Goal: Task Accomplishment & Management: Use online tool/utility

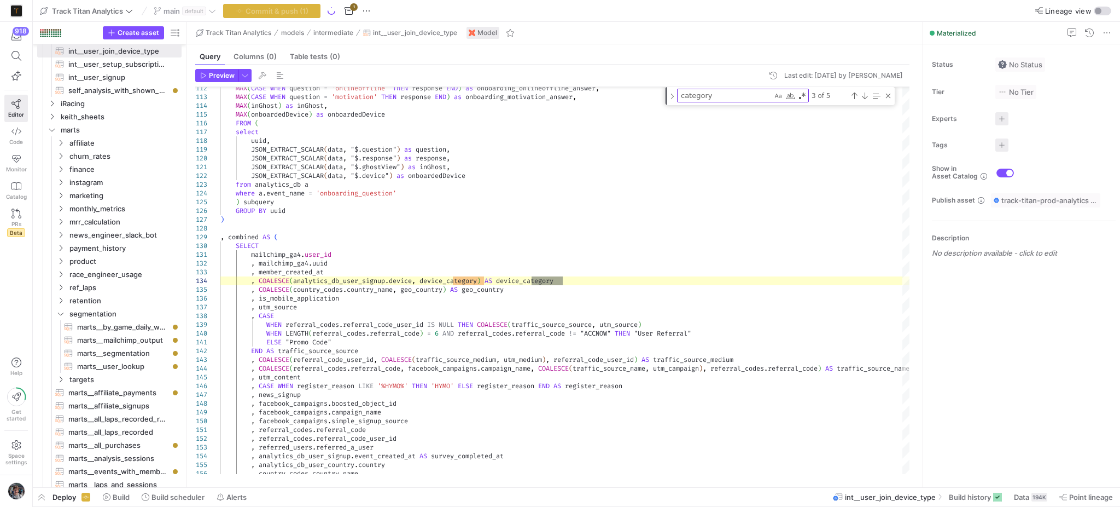
scroll to position [9, 0]
click at [16, 57] on icon at bounding box center [16, 56] width 10 height 10
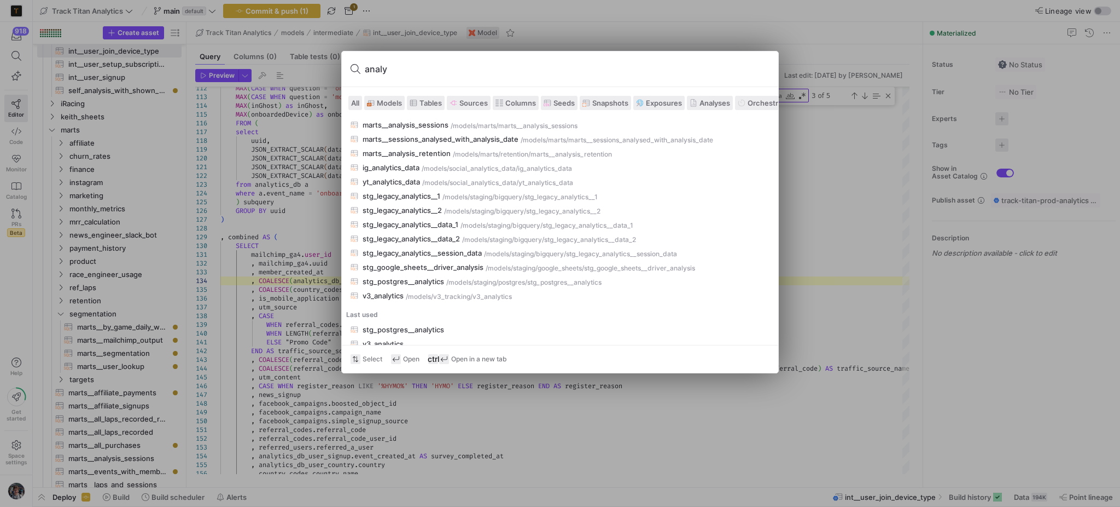
scroll to position [786, 0]
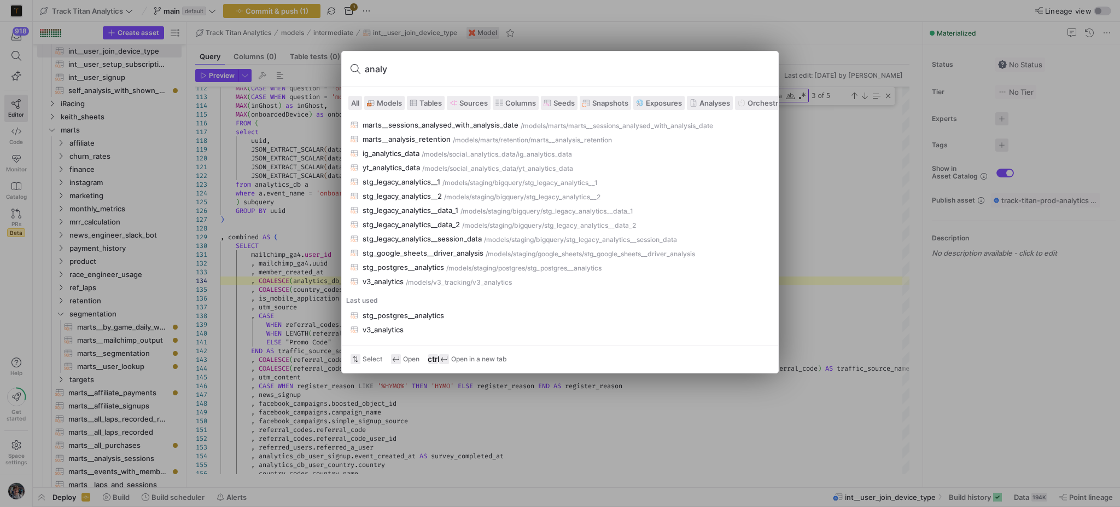
type input "analy"
click at [268, 185] on div at bounding box center [560, 253] width 1120 height 507
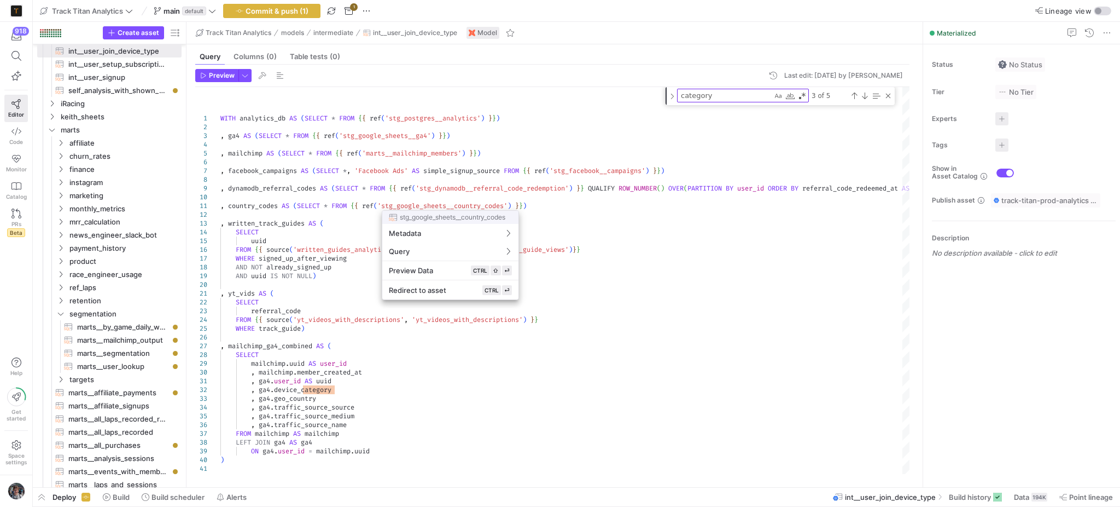
click at [610, 243] on div at bounding box center [560, 253] width 1120 height 507
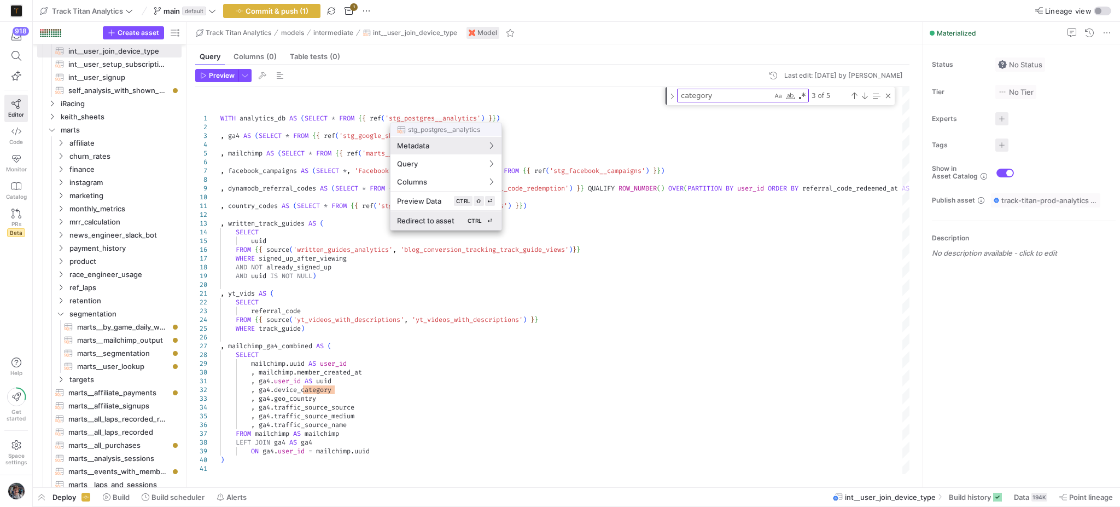
click at [463, 213] on button "Redirect to asset CTRL ⏎" at bounding box center [446, 220] width 111 height 19
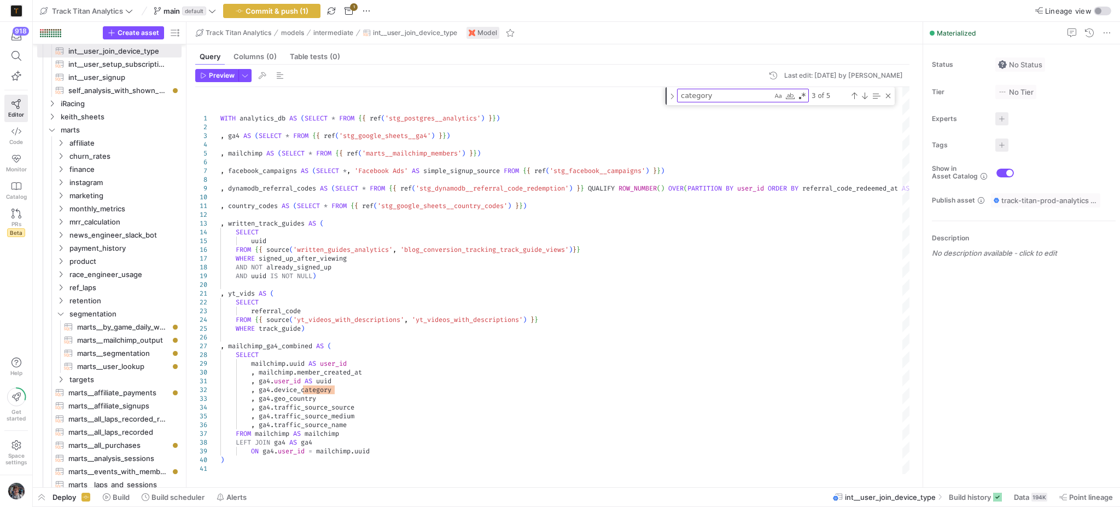
type textarea "WITH source AS ( SELECT * FROM {{ source('Postgres', 'public_analytics') }} QUA…"
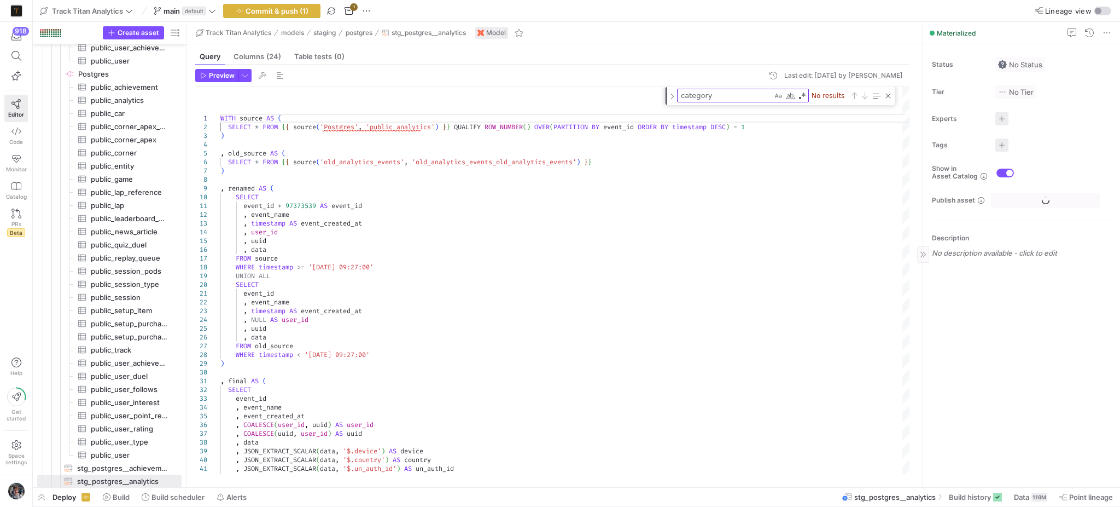
scroll to position [1947, 0]
click at [989, 495] on span "Build history" at bounding box center [970, 496] width 42 height 9
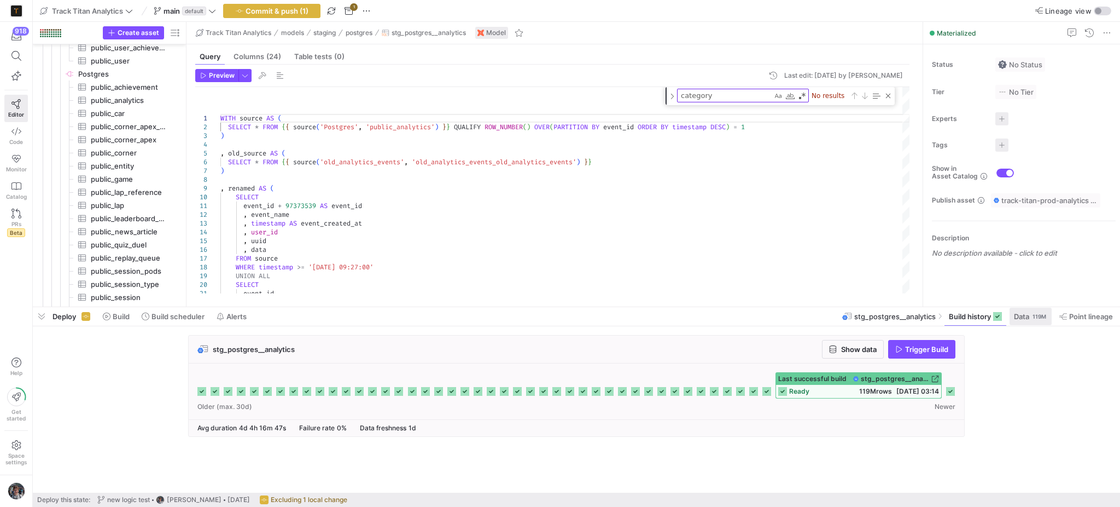
click at [1023, 316] on span "Data" at bounding box center [1021, 316] width 15 height 9
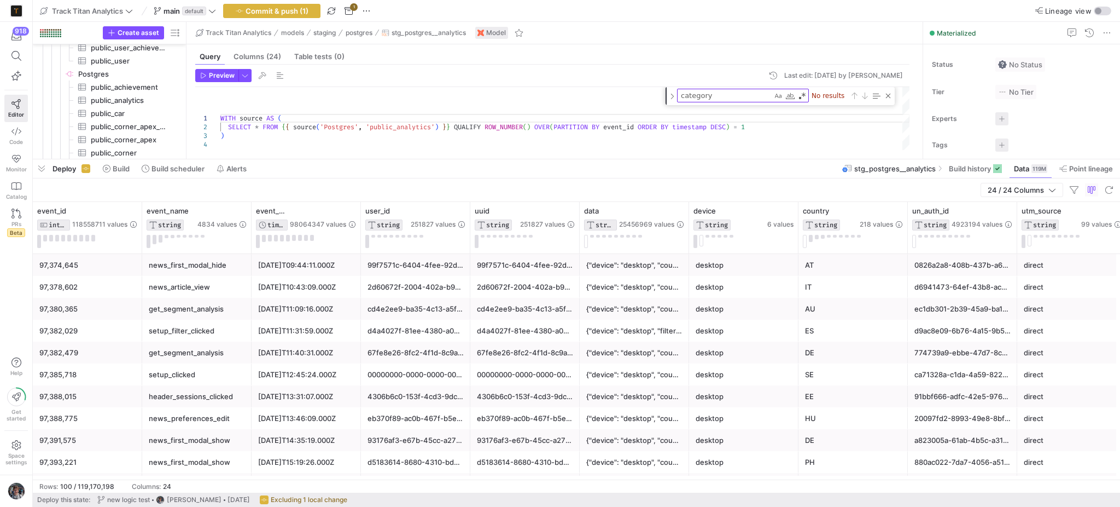
drag, startPoint x: 660, startPoint y: 305, endPoint x: 655, endPoint y: 157, distance: 147.8
click at [655, 157] on div at bounding box center [577, 159] width 1088 height 4
click at [244, 208] on icon at bounding box center [242, 210] width 9 height 9
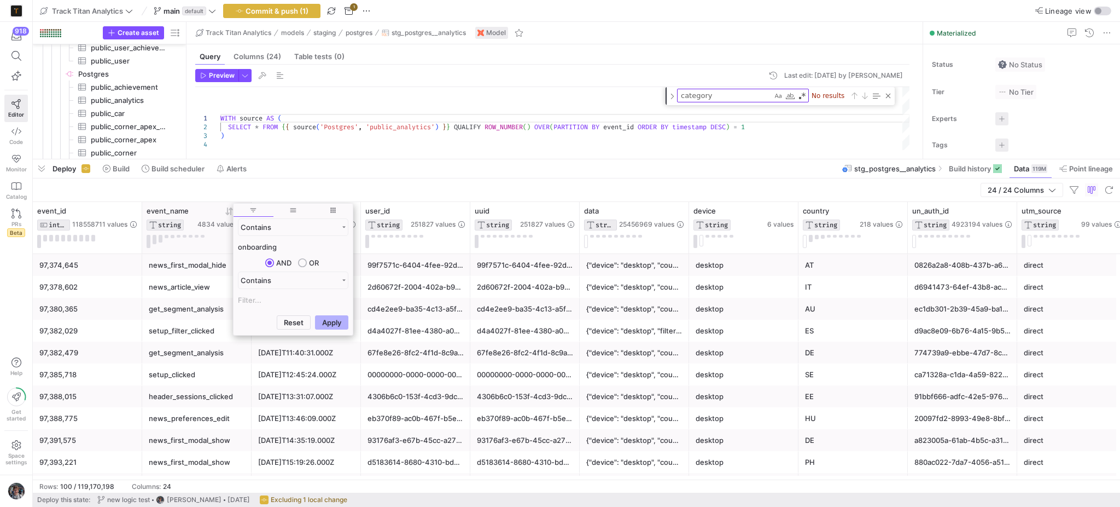
type input "onboarding"
click at [315, 315] on button "Apply" at bounding box center [331, 322] width 33 height 14
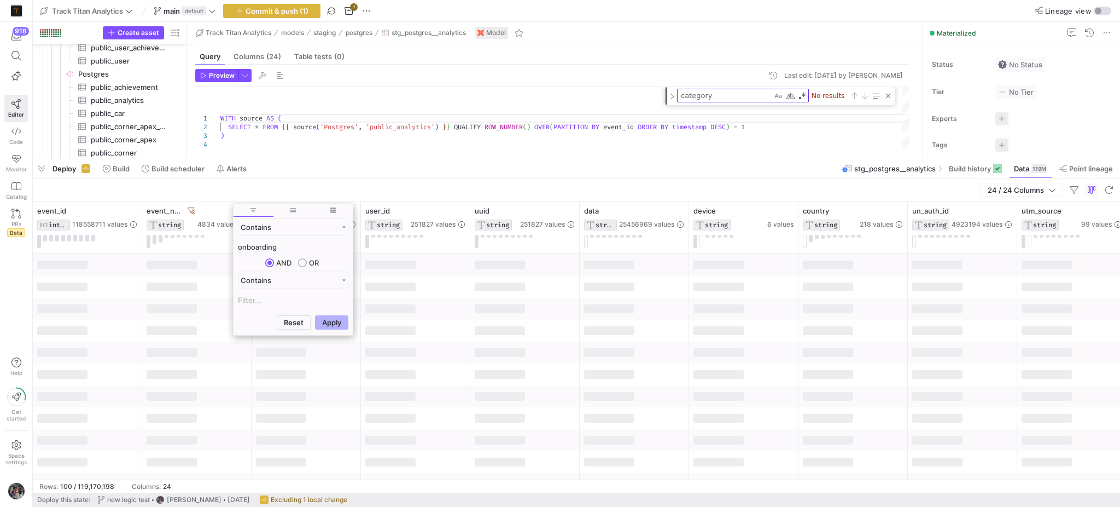
click at [427, 191] on div "24 / 24 Columns" at bounding box center [577, 190] width 1088 height 24
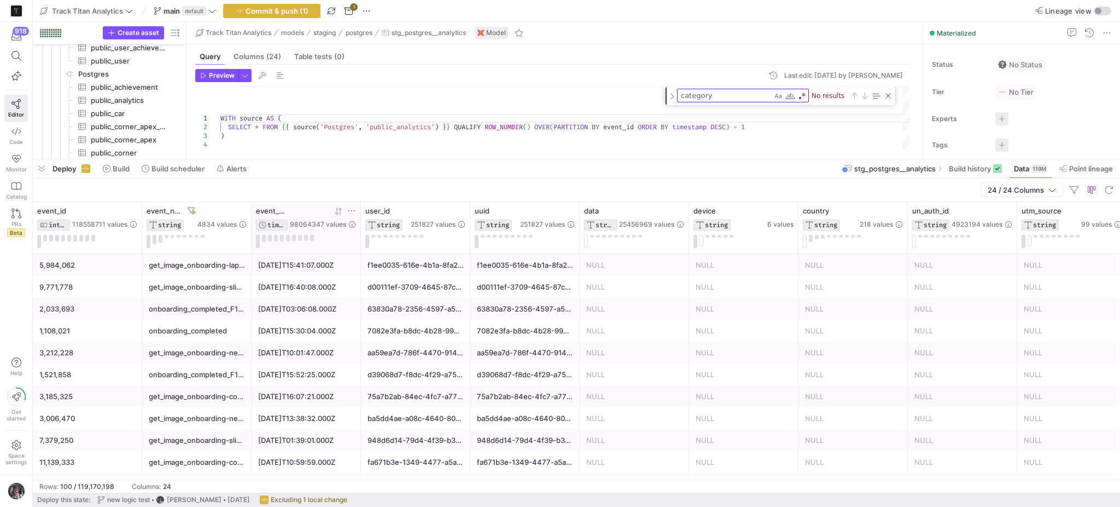
click at [339, 208] on icon at bounding box center [340, 211] width 4 height 8
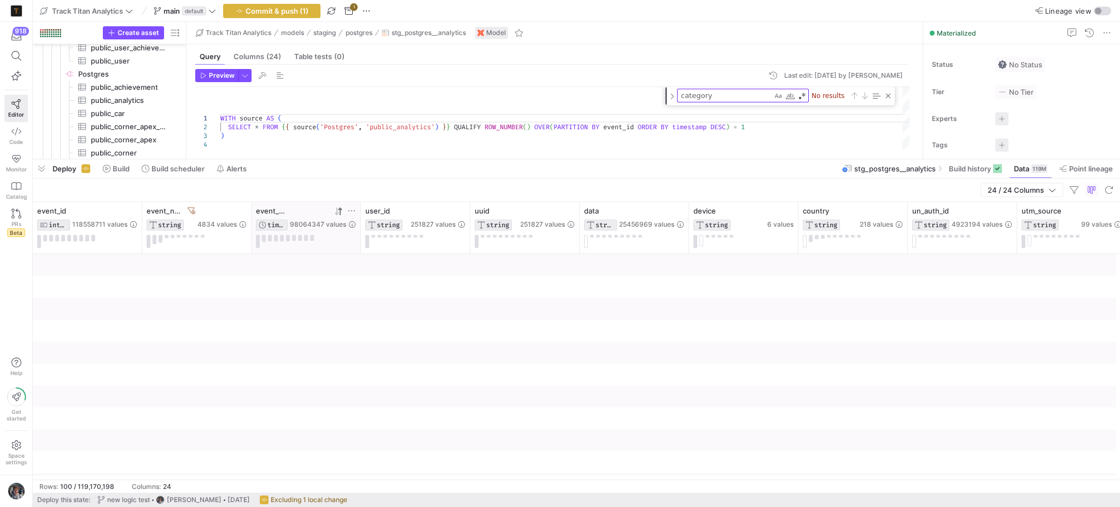
click at [339, 208] on icon at bounding box center [340, 211] width 4 height 8
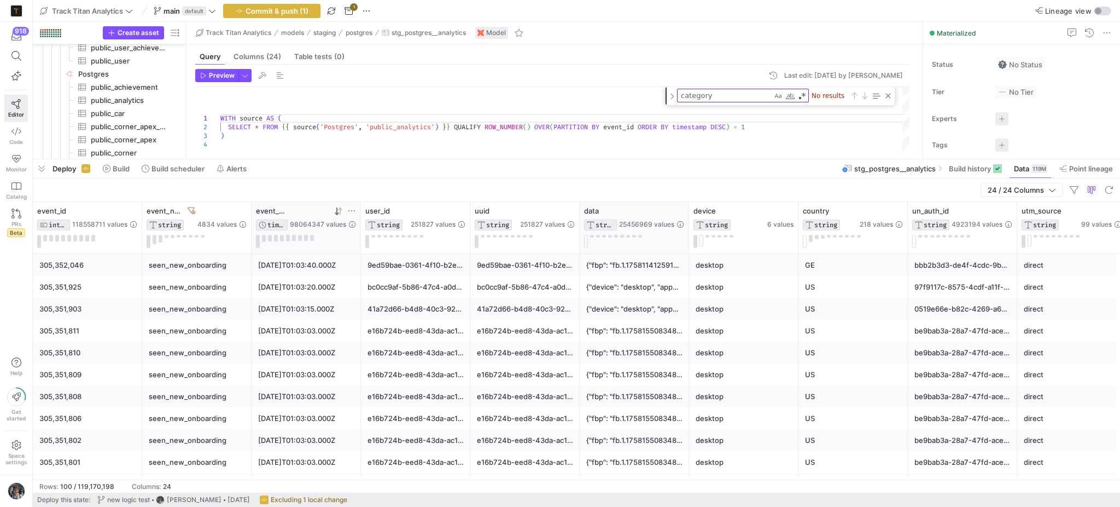
click at [688, 225] on div at bounding box center [689, 227] width 4 height 51
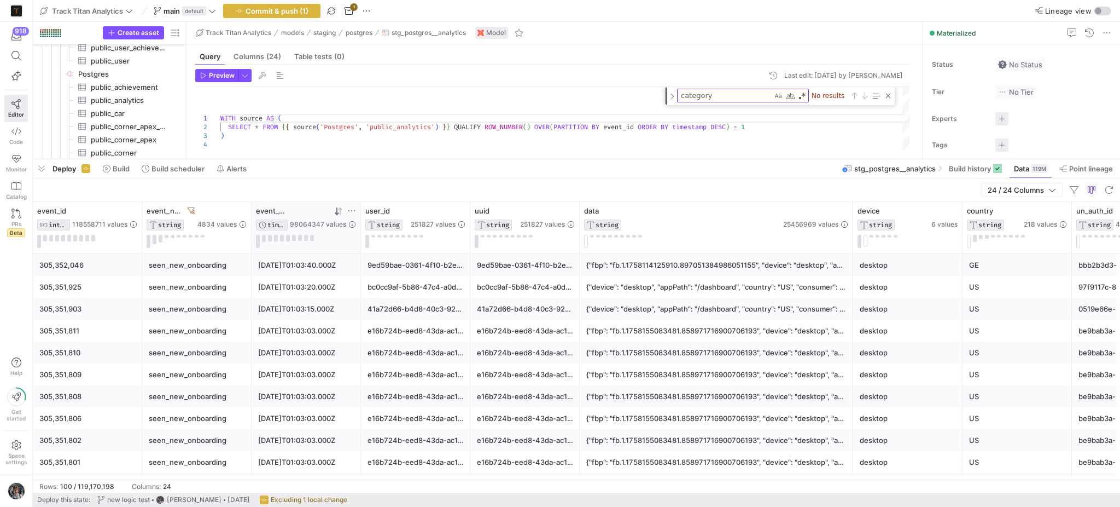
click at [721, 297] on div "{"device": "desktop", "appPath": "/dashboard", "country": "US", "consumer": "tr…" at bounding box center [716, 286] width 260 height 21
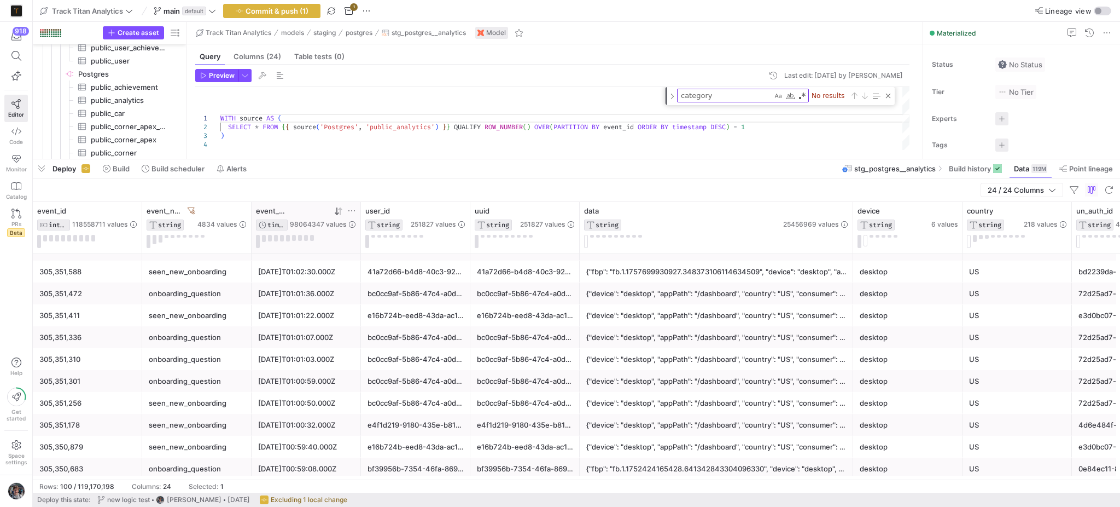
scroll to position [729, 0]
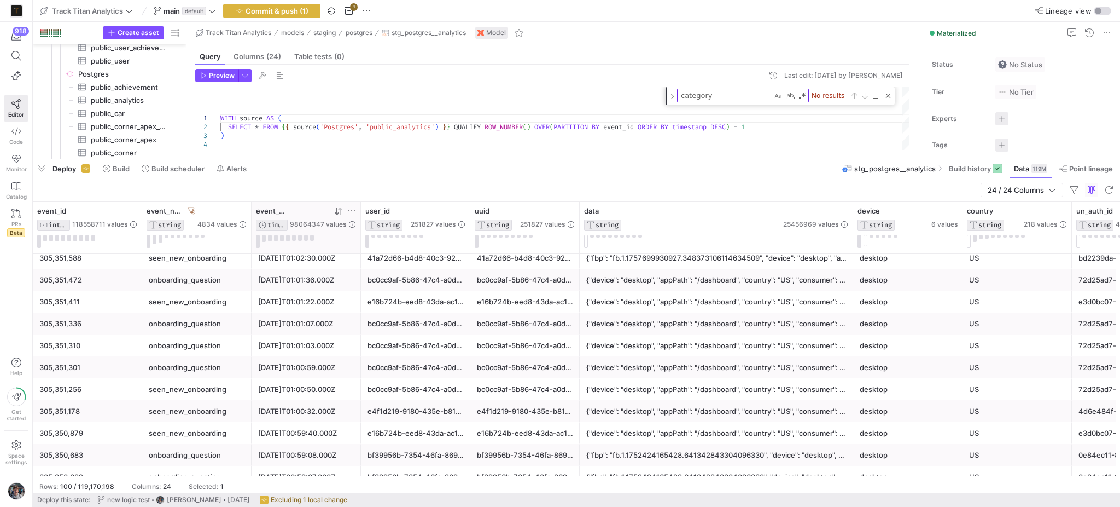
click at [711, 341] on div "{"device": "desktop", "appPath": "/dashboard", "country": "US", "consumer": "tr…" at bounding box center [716, 345] width 260 height 21
click at [666, 367] on div "{"device": "desktop", "appPath": "/dashboard", "country": "US", "consumer": "tr…" at bounding box center [716, 367] width 260 height 21
click at [742, 390] on div "{"device": "desktop", "appPath": "/dashboard", "country": "US", "consumer": "tr…" at bounding box center [716, 389] width 260 height 21
click at [779, 399] on div "{"device": "desktop", "appPath": "/dashboard", "country": "US", "consumer": "tr…" at bounding box center [716, 389] width 260 height 21
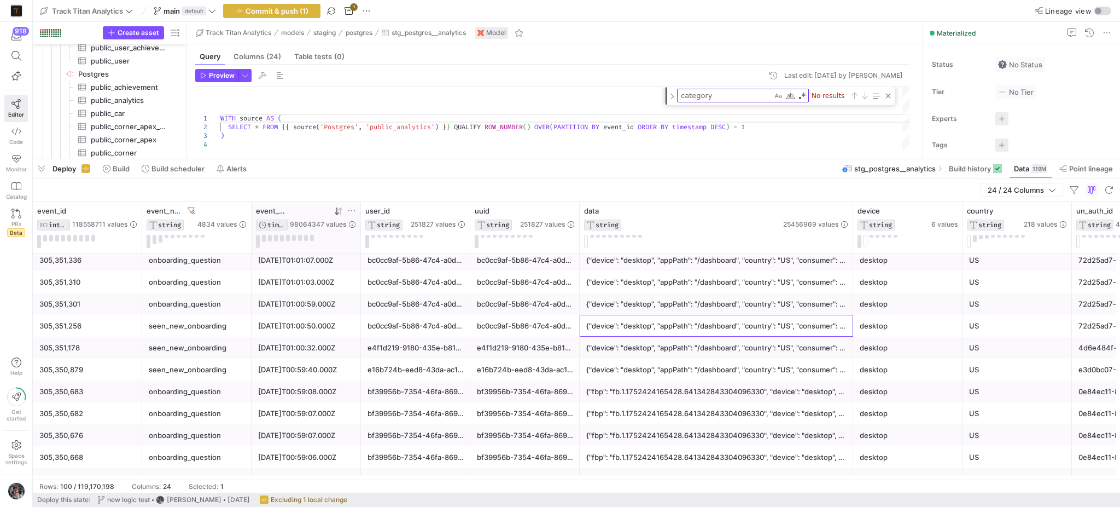
scroll to position [802, 0]
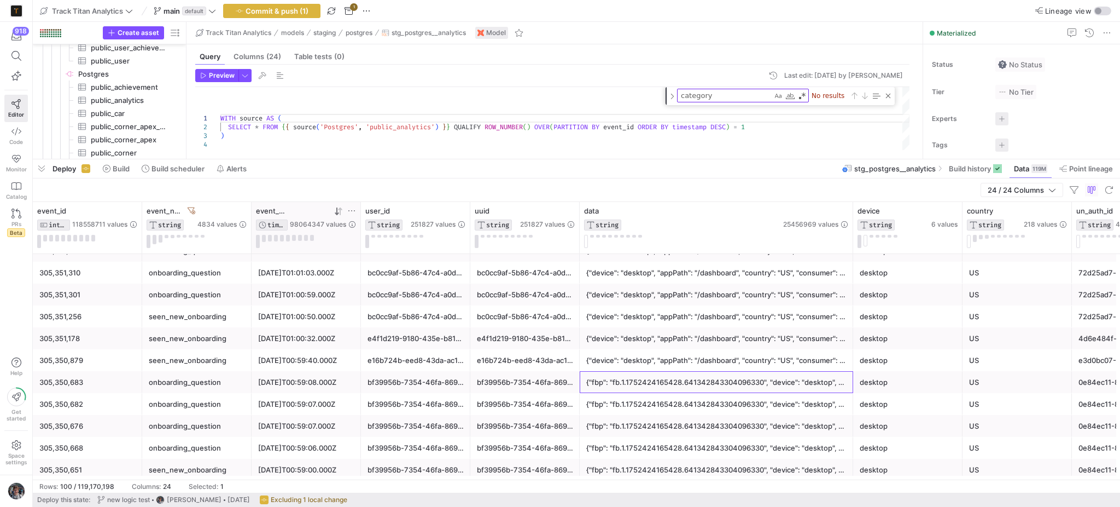
click at [756, 380] on div "{"fbp": "fb.1.1752424165428.641342843304096330", "device": "desktop", "appPath"…" at bounding box center [716, 381] width 260 height 21
click at [686, 403] on div "{"fbp": "fb.1.1752424165428.641342843304096330", "device": "desktop", "appPath"…" at bounding box center [716, 403] width 260 height 21
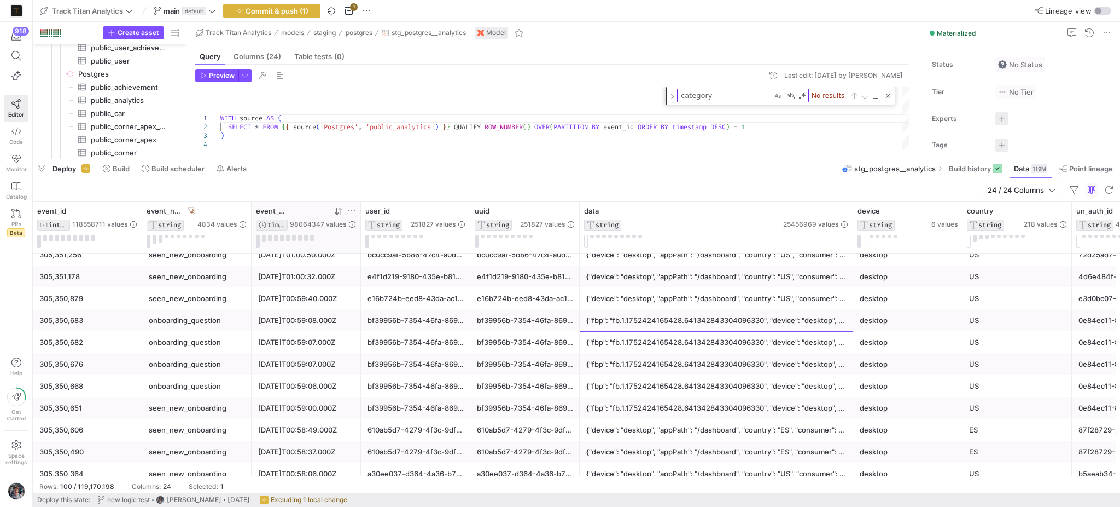
scroll to position [875, 0]
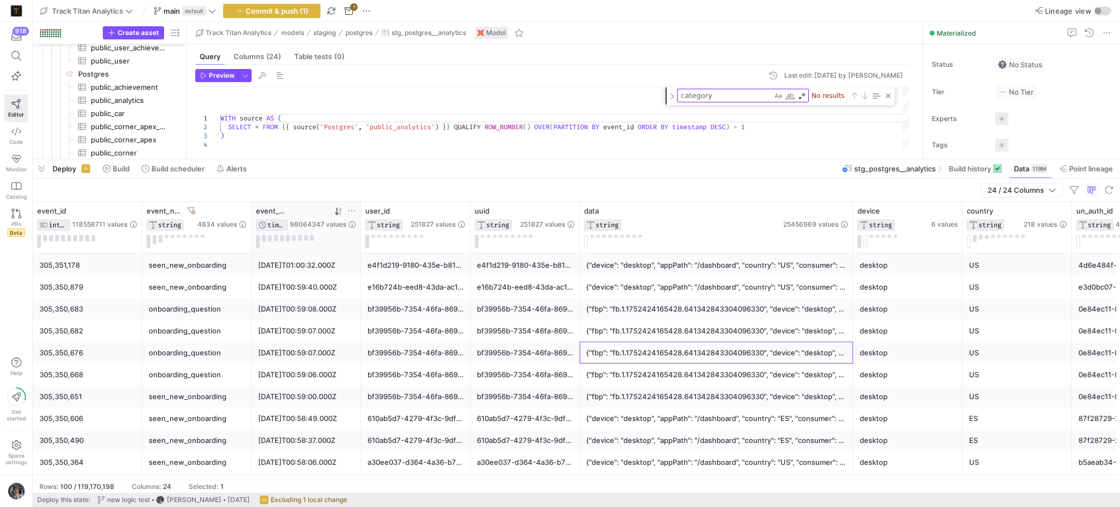
click at [704, 344] on div "{"fbp": "fb.1.1752424165428.641342843304096330", "device": "desktop", "appPath"…" at bounding box center [716, 352] width 260 height 21
click at [692, 373] on div "{"fbp": "fb.1.1752424165428.641342843304096330", "device": "desktop", "appPath"…" at bounding box center [716, 374] width 260 height 21
click at [719, 395] on div "{"fbp": "fb.1.1752424165428.641342843304096330", "device": "desktop", "appPath"…" at bounding box center [716, 396] width 260 height 21
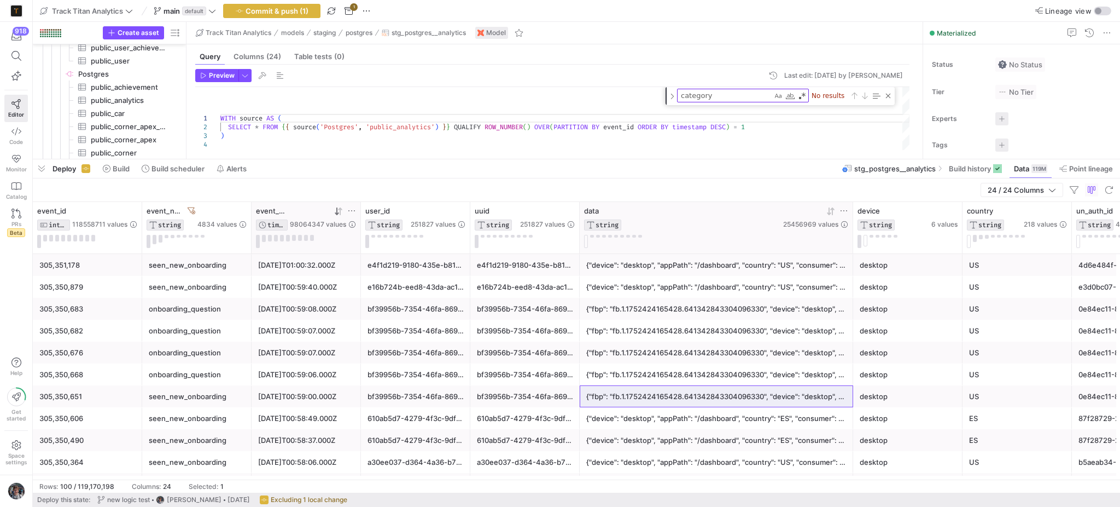
click at [845, 210] on icon at bounding box center [844, 210] width 9 height 9
type input "reason"
click at [930, 315] on div "Reset Apply" at bounding box center [894, 322] width 119 height 23
click at [931, 316] on button "Apply" at bounding box center [933, 322] width 33 height 14
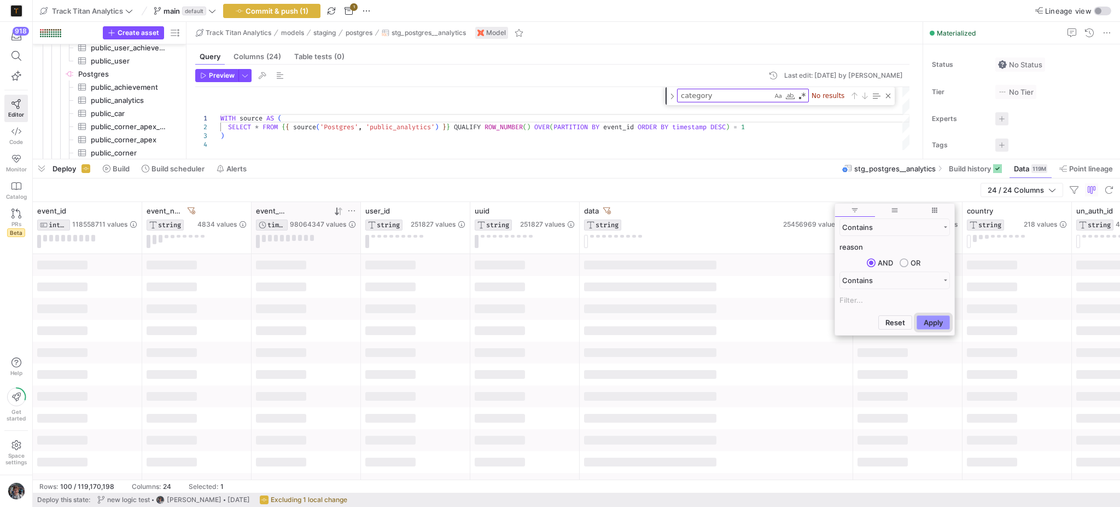
scroll to position [0, 0]
click at [733, 314] on div at bounding box center [717, 309] width 274 height 22
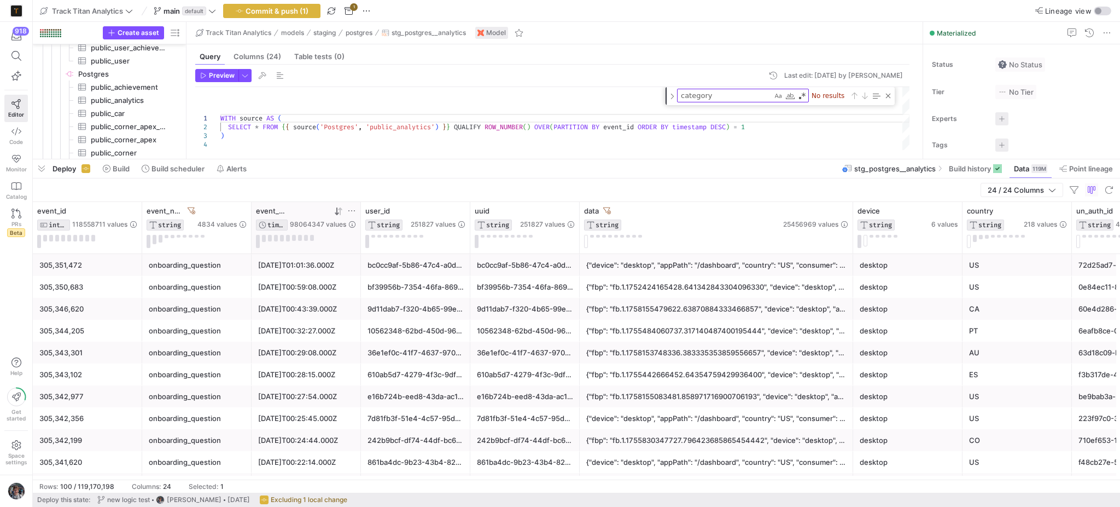
click at [751, 283] on div "{"fbp": "fb.1.1752424165428.641342843304096330", "device": "desktop", "appPath"…" at bounding box center [716, 286] width 260 height 21
click at [736, 306] on div "{"fbp": "fb.1.1758155479622.63870884333466857", "device": "desktop", "appPath":…" at bounding box center [716, 308] width 260 height 21
click at [191, 206] on div "event_name STRING 4834 values" at bounding box center [196, 227] width 109 height 51
click at [190, 210] on icon at bounding box center [192, 211] width 8 height 8
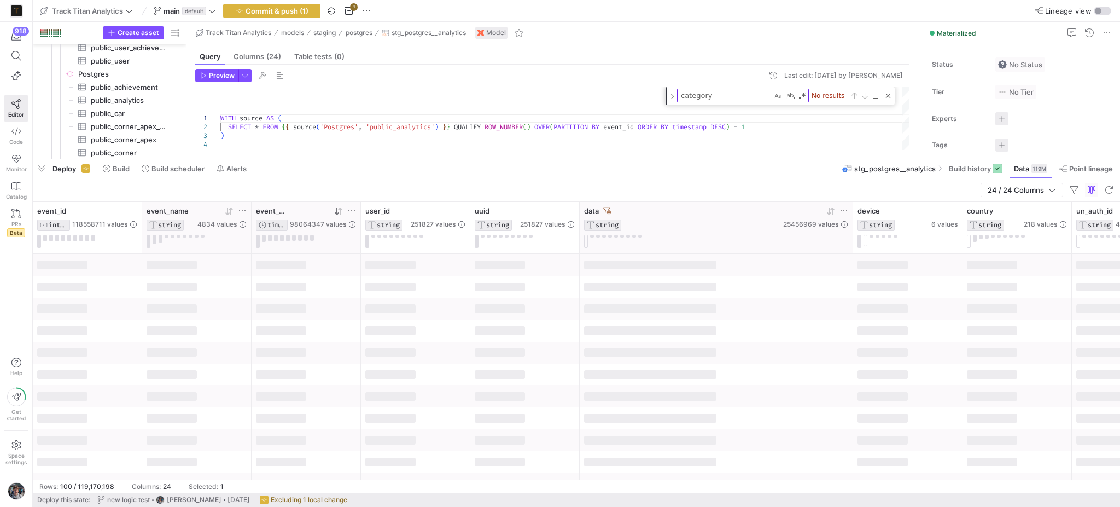
click at [611, 208] on div "data" at bounding box center [682, 210] width 197 height 9
click at [607, 208] on icon at bounding box center [607, 210] width 8 height 7
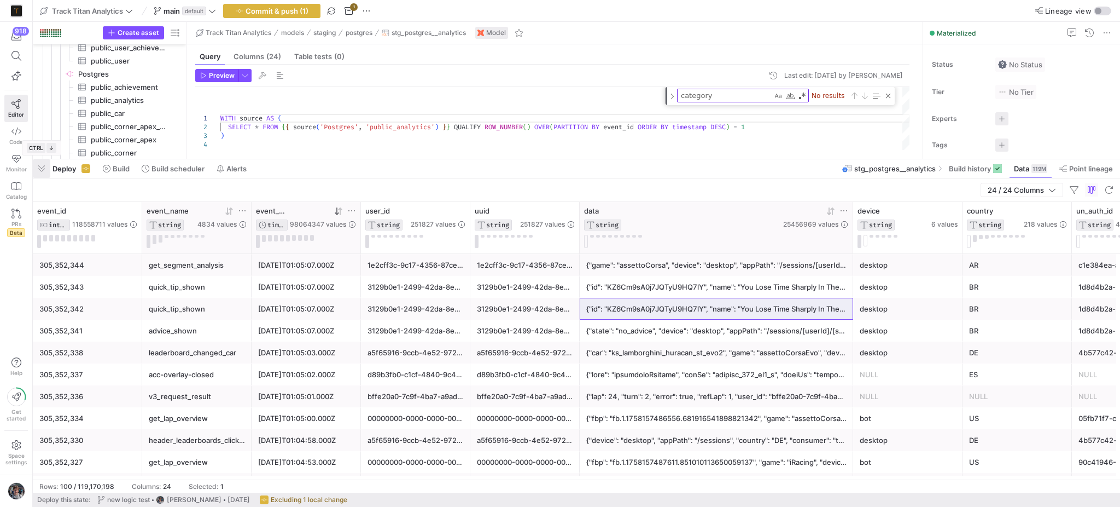
click at [46, 165] on span "button" at bounding box center [42, 168] width 18 height 19
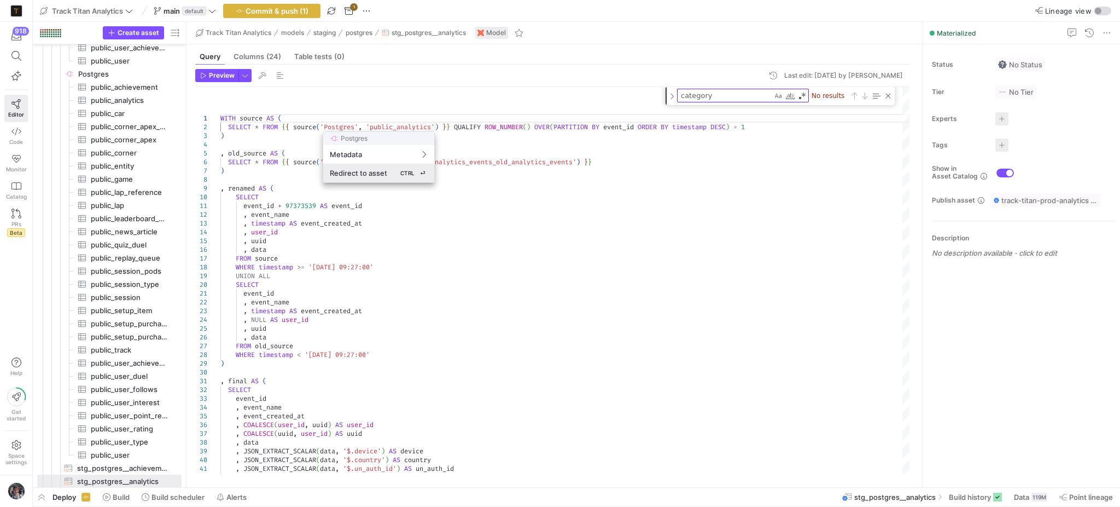
click at [366, 166] on button "Redirect to asset CTRL ⏎" at bounding box center [378, 173] width 111 height 19
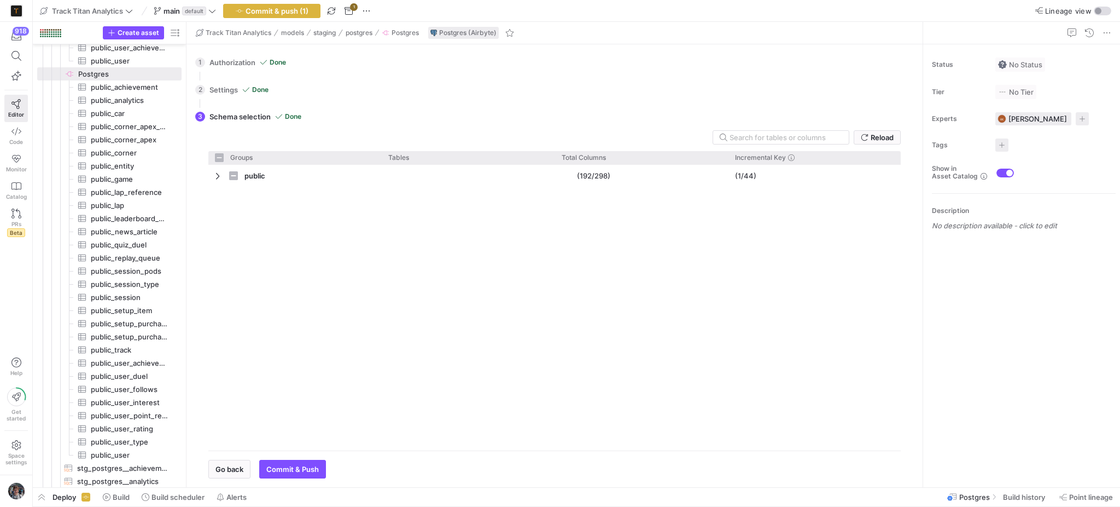
checkbox input "false"
click at [1028, 491] on span at bounding box center [1025, 497] width 53 height 18
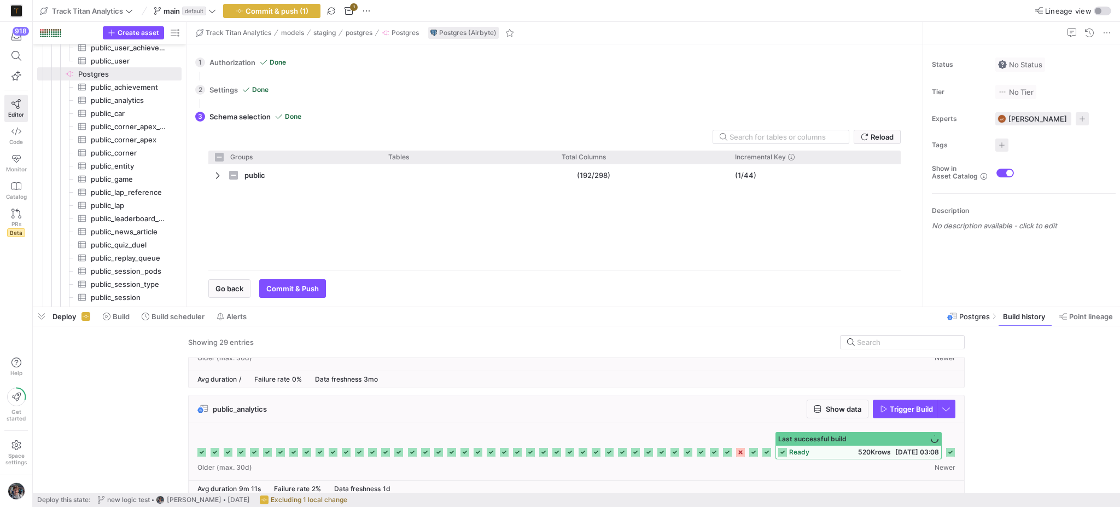
scroll to position [72, 0]
click at [950, 455] on icon at bounding box center [950, 450] width 9 height 9
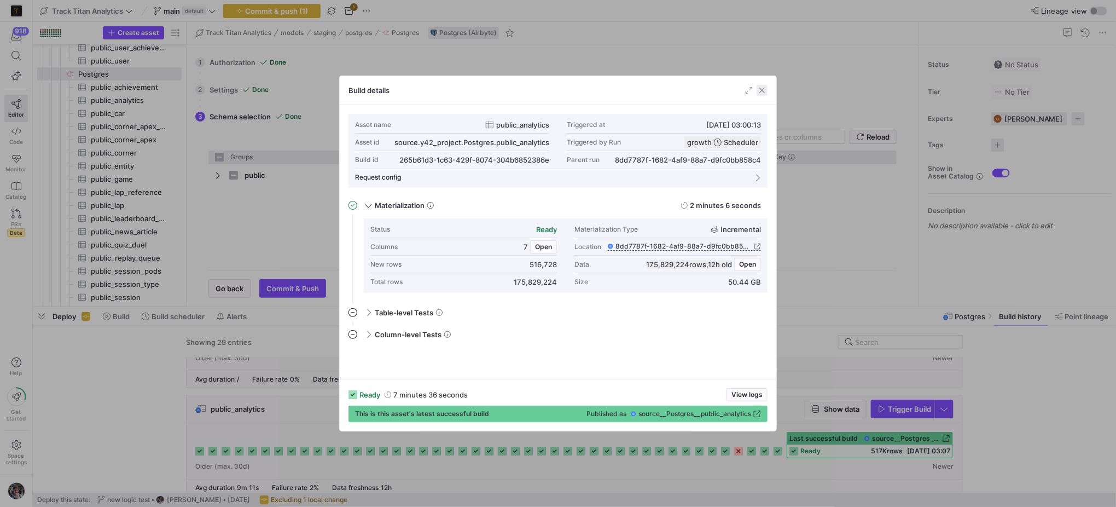
click at [763, 91] on span "button" at bounding box center [762, 90] width 11 height 11
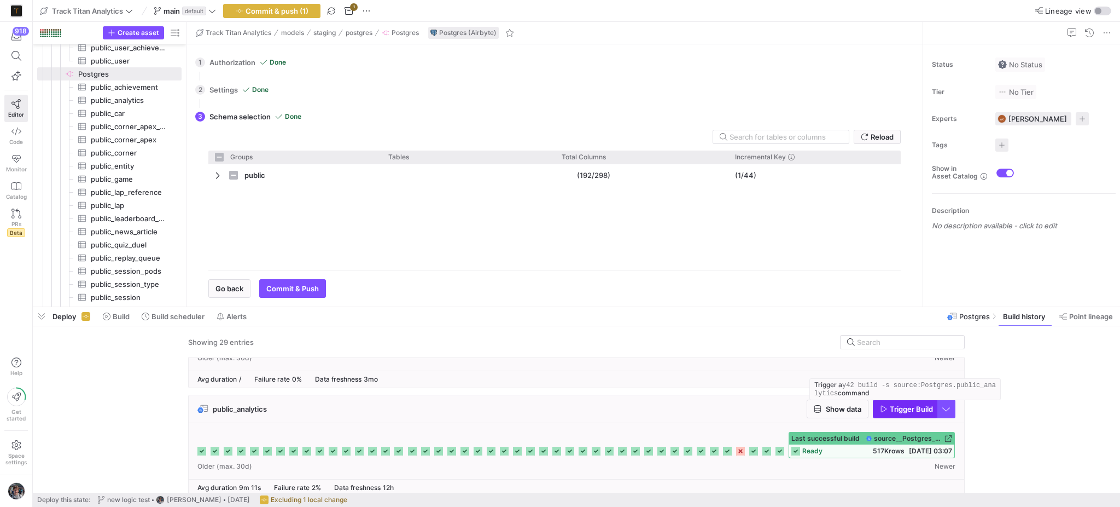
click at [904, 407] on span "Trigger Build" at bounding box center [911, 408] width 43 height 9
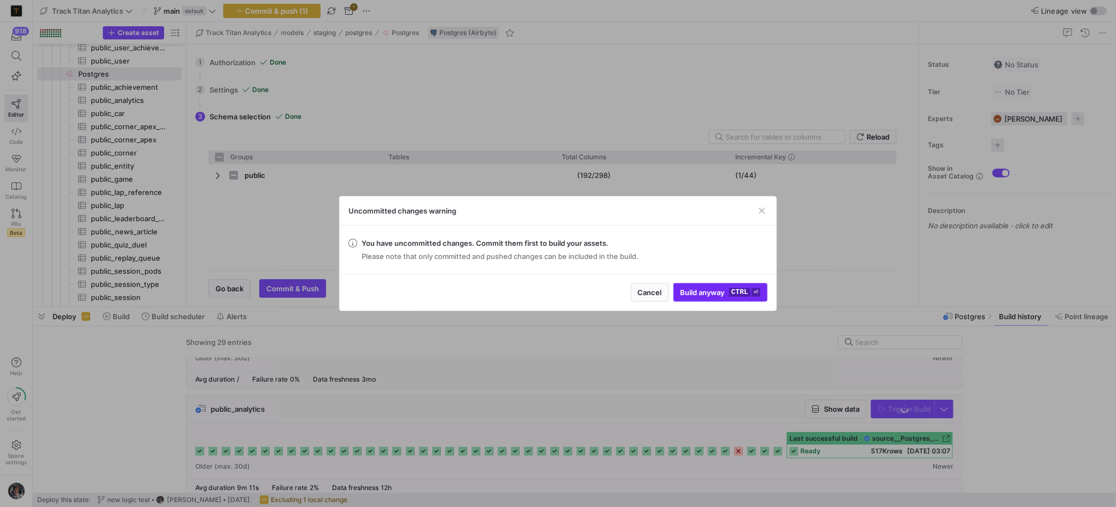
click at [705, 294] on span "Build anyway ctrl ⏎" at bounding box center [721, 292] width 80 height 9
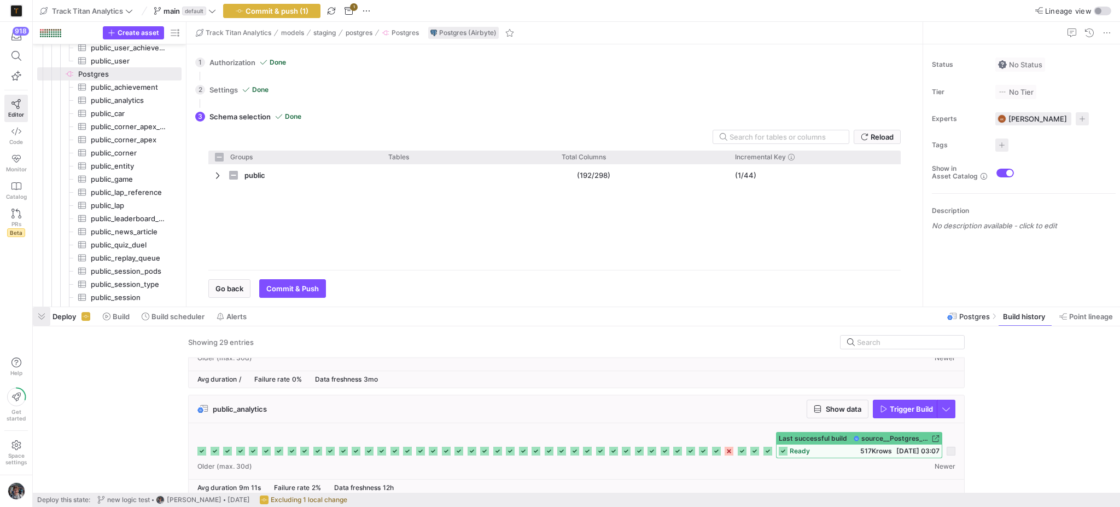
click at [42, 314] on span "button" at bounding box center [42, 316] width 18 height 19
